Goal: Transaction & Acquisition: Purchase product/service

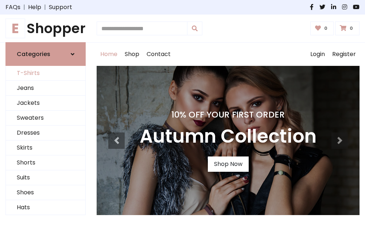
click at [46, 74] on link "T-Shirts" at bounding box center [45, 73] width 79 height 15
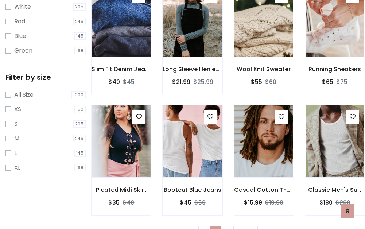
scroll to position [13, 0]
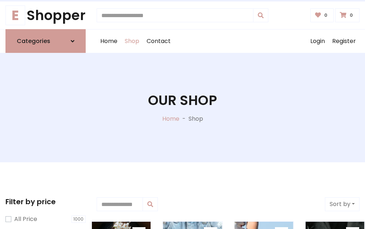
click at [182, 108] on h1 "Our Shop" at bounding box center [182, 100] width 69 height 16
click at [228, 41] on div "Home Shop Contact Log out Login Register" at bounding box center [228, 41] width 263 height 23
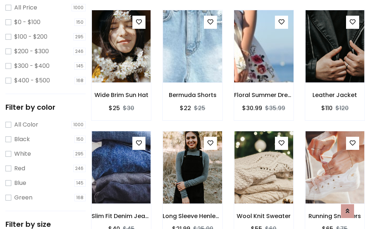
click at [264, 60] on img at bounding box center [264, 46] width 70 height 175
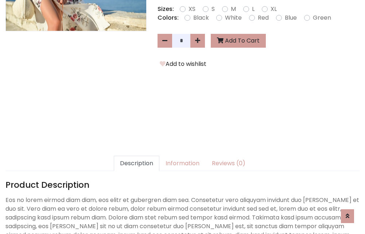
scroll to position [178, 0]
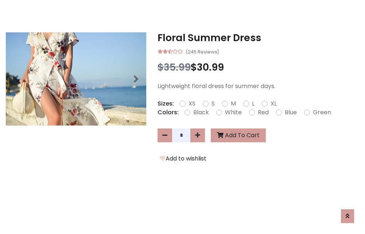
click at [258, 38] on h3 "Floral Summer Dress" at bounding box center [258, 38] width 202 height 12
